Goal: Information Seeking & Learning: Compare options

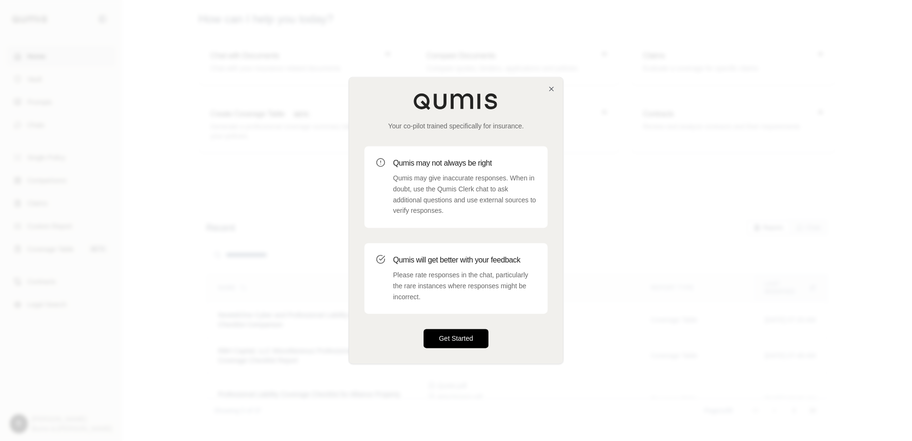
click at [451, 339] on button "Get Started" at bounding box center [455, 338] width 65 height 19
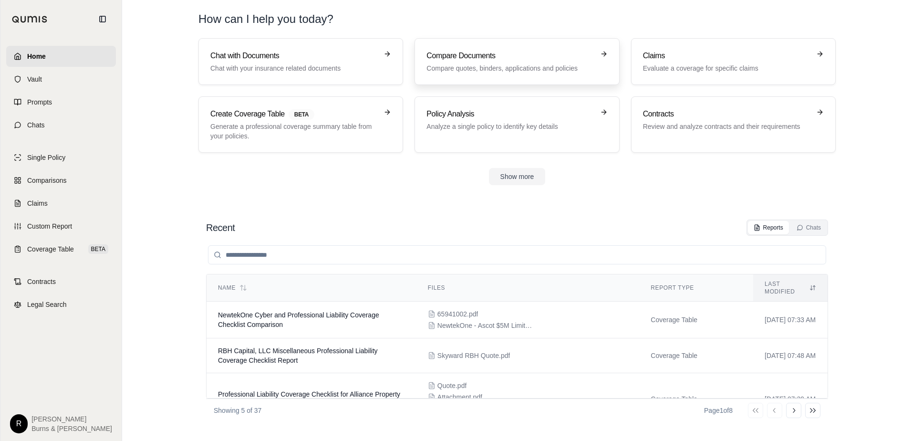
click at [499, 60] on h3 "Compare Documents" at bounding box center [509, 55] width 167 height 11
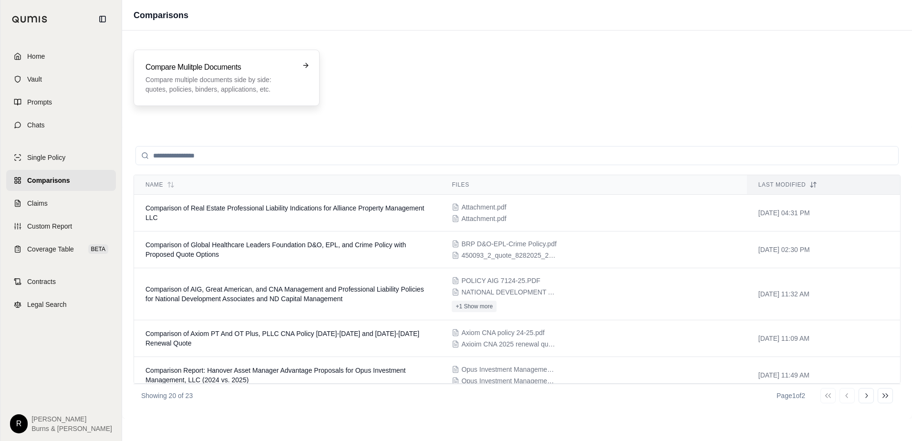
click at [230, 72] on h3 "Compare Mulitple Documents" at bounding box center [219, 67] width 149 height 11
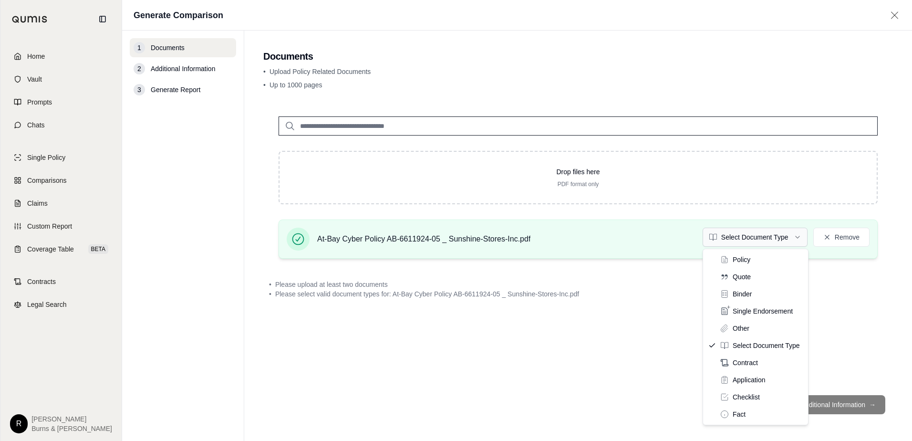
click at [729, 239] on html "Home Vault Prompts Chats Single Policy Comparisons Claims Custom Report Coverag…" at bounding box center [456, 220] width 912 height 441
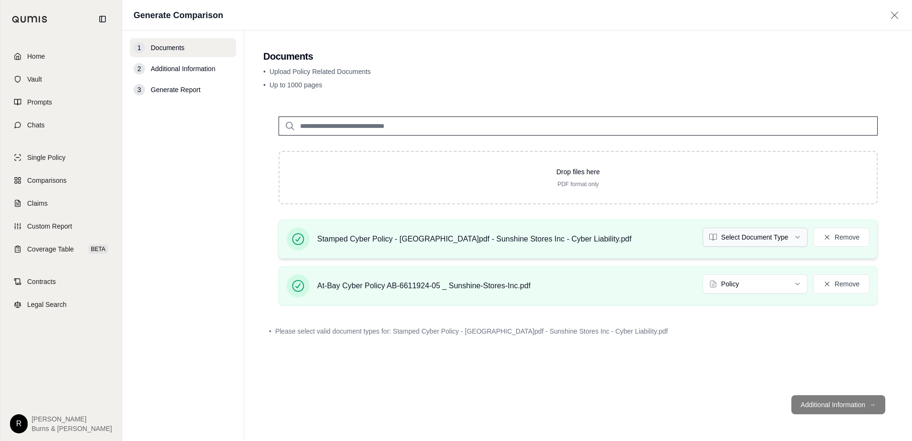
click at [799, 235] on html "Home Vault Prompts Chats Single Policy Comparisons Claims Custom Report Coverag…" at bounding box center [456, 220] width 912 height 441
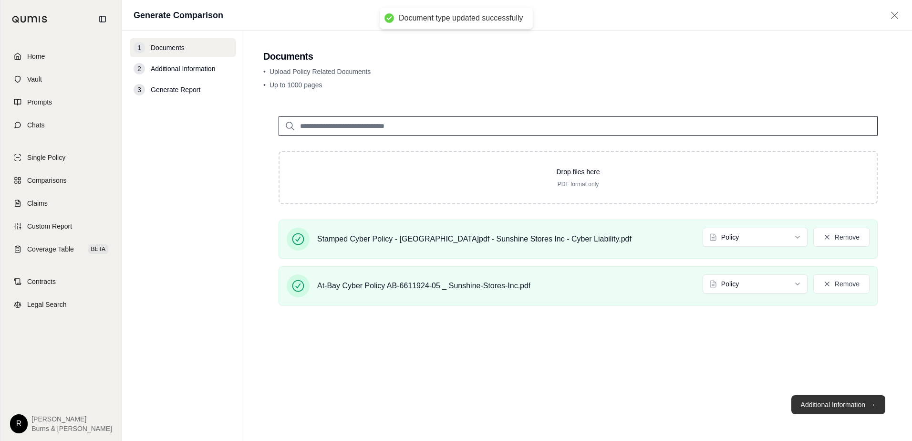
click at [811, 401] on button "Additional Information →" at bounding box center [838, 404] width 94 height 19
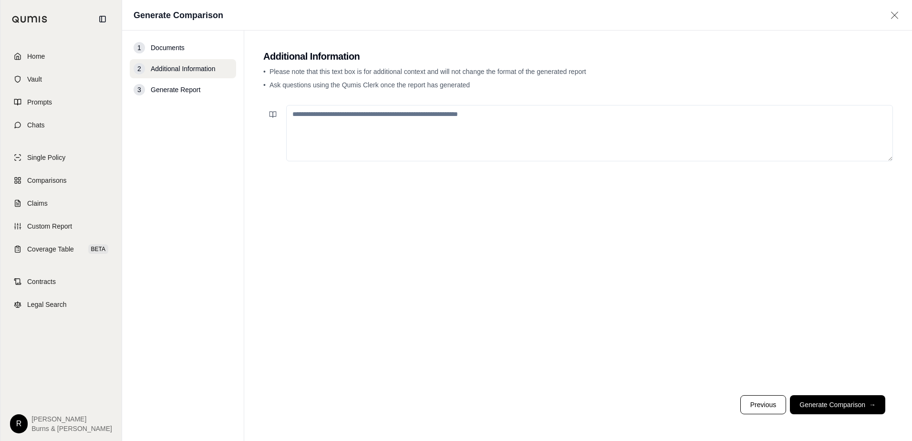
click at [381, 117] on textarea at bounding box center [589, 133] width 607 height 56
drag, startPoint x: 802, startPoint y: 402, endPoint x: 591, endPoint y: 289, distance: 239.4
click at [802, 402] on button "Generate Comparison →" at bounding box center [837, 404] width 95 height 19
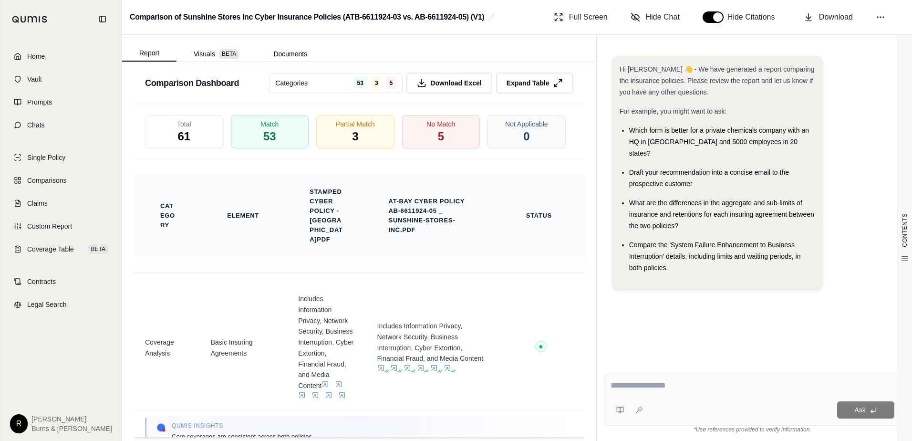
scroll to position [1717, 0]
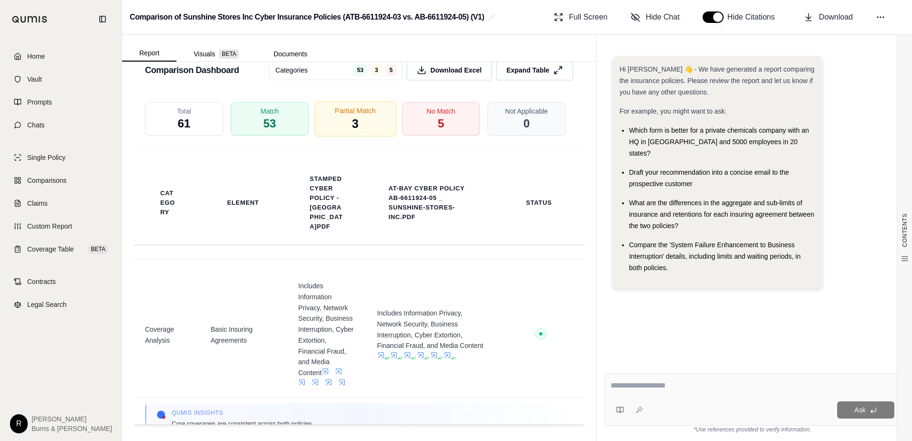
click at [345, 125] on div "Partial Match 3" at bounding box center [355, 118] width 82 height 35
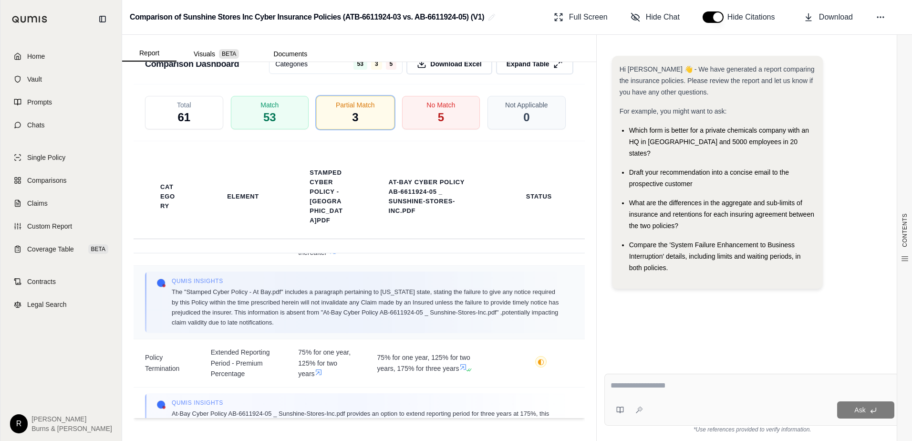
scroll to position [503, 0]
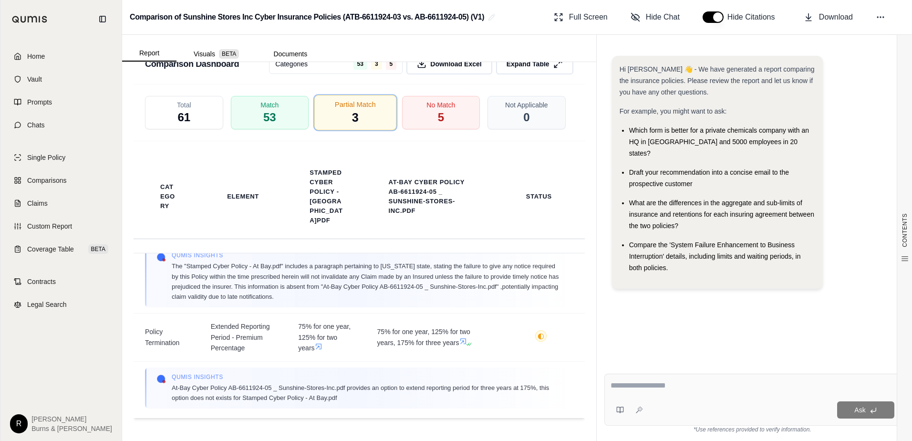
click at [367, 116] on div "Partial Match 3" at bounding box center [355, 112] width 82 height 35
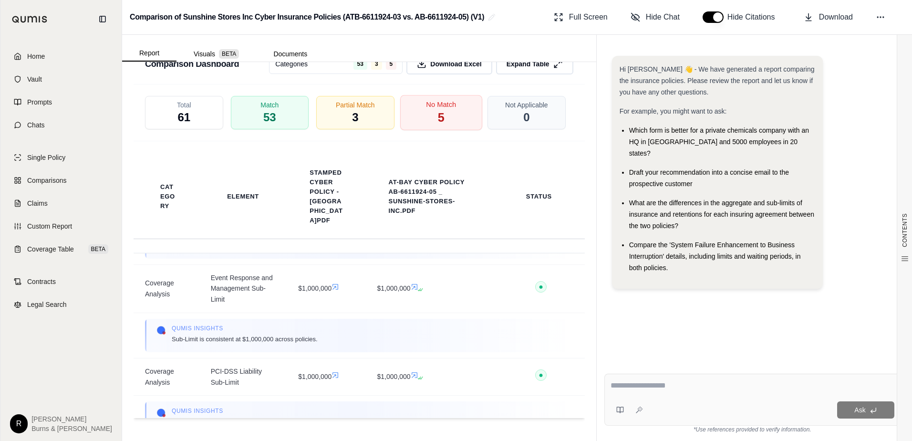
click at [437, 120] on span "5" at bounding box center [440, 118] width 7 height 16
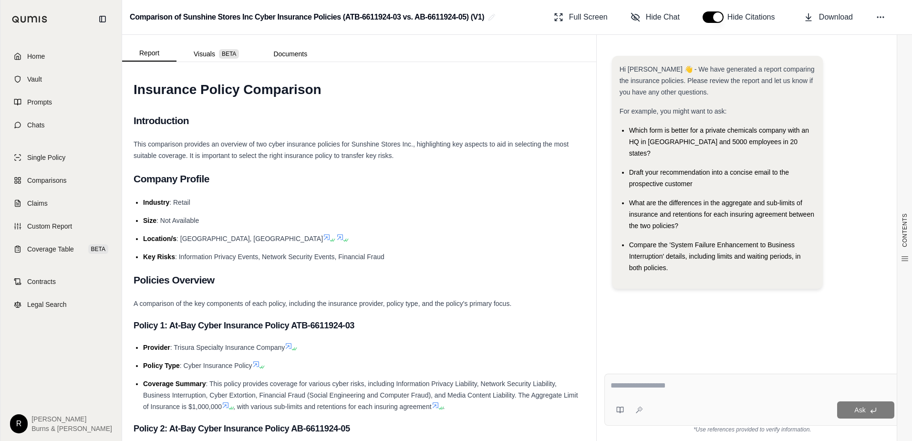
scroll to position [0, 0]
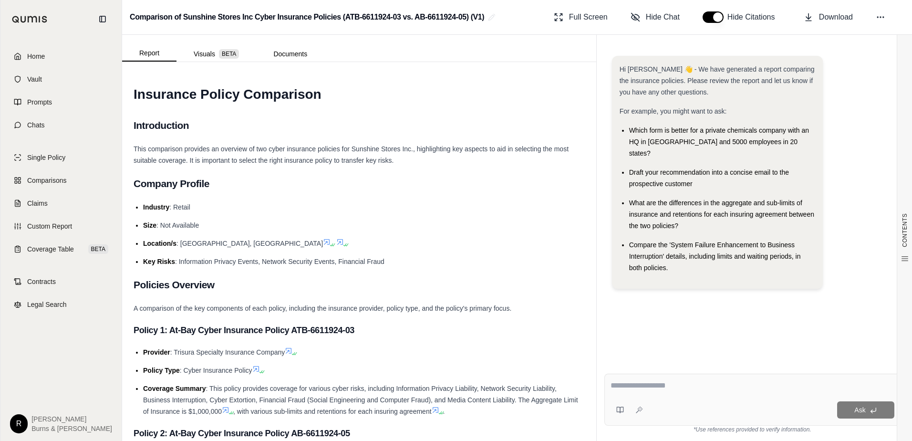
click at [646, 383] on textarea at bounding box center [752, 385] width 284 height 11
type textarea "**********"
